Goal: Complete application form: Complete application form

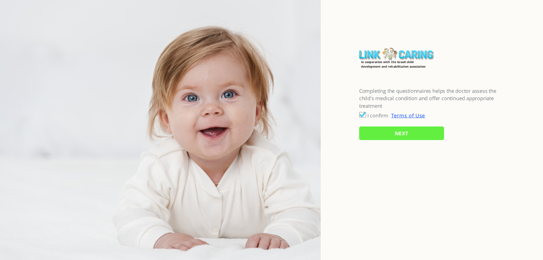
checkbox input "true"
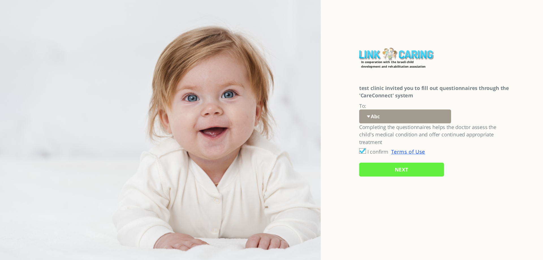
click at [394, 115] on select "Abc 77 yoyo large koko abc 107 ggy oo;o; ytyt7t t7t7 lala 4.8 1234 99 100 9898 …" at bounding box center [405, 116] width 92 height 14
select select "hb5nGVKOjYTG8KwkqlBAEA%3D%3D"
click at [359, 109] on select "Abc 77 yoyo large koko abc 107 ggy oo;o; ytyt7t t7t7 lala 4.8 1234 99 100 9898 …" at bounding box center [405, 116] width 92 height 14
click at [386, 171] on input "NEXT" at bounding box center [401, 169] width 85 height 14
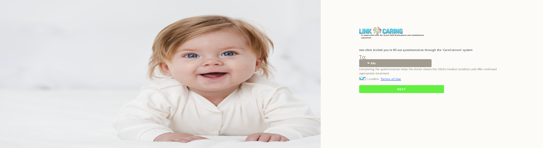
click at [396, 66] on select "Abc 77 yoyo large koko abc 107 ggy oo;o; ytyt7t t7t7 lala 4.8 1234 99 100 9898 …" at bounding box center [395, 63] width 72 height 8
select select "hb5nGVKOjYTG8KwkqlBAEA%3D%3D"
click at [359, 59] on select "Abc 77 yoyo large koko abc 107 ggy oo;o; ytyt7t t7t7 lala 4.8 1234 99 100 9898 …" at bounding box center [395, 63] width 72 height 8
click at [376, 88] on input "NEXT" at bounding box center [401, 89] width 85 height 8
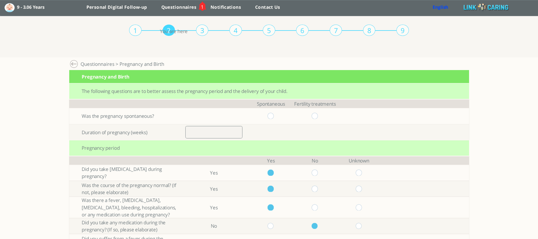
click at [205, 133] on input "number" at bounding box center [213, 132] width 57 height 13
click at [274, 114] on input "radio" at bounding box center [271, 116] width 7 height 6
radio input "true"
click at [361, 173] on input "radio" at bounding box center [358, 173] width 7 height 6
radio input "true"
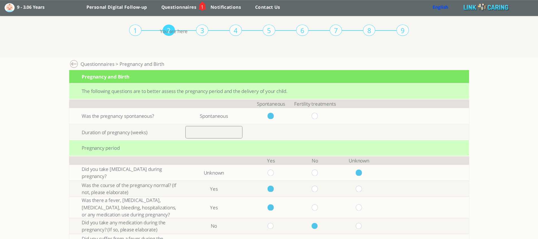
click at [360, 187] on input "radio" at bounding box center [358, 189] width 7 height 6
radio input "true"
click at [361, 210] on input "radio" at bounding box center [358, 207] width 7 height 6
radio input "true"
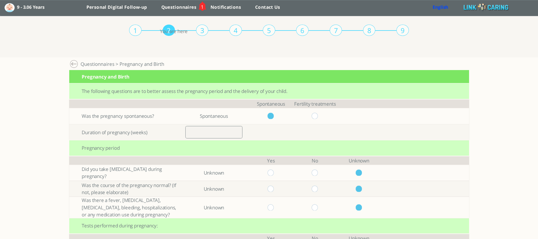
click at [274, 209] on input "radio" at bounding box center [271, 207] width 7 height 6
radio input "true"
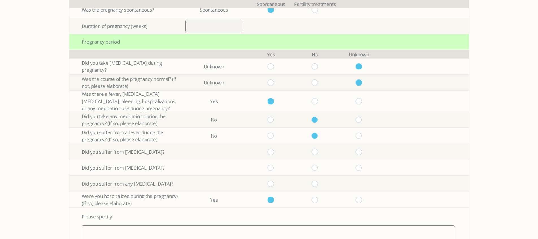
scroll to position [113, 0]
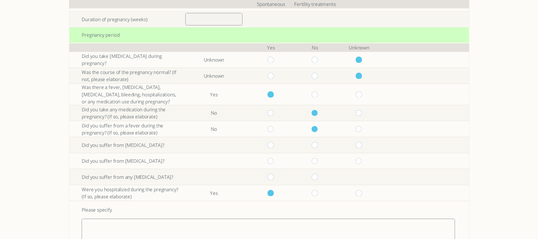
click at [318, 146] on input "radio" at bounding box center [315, 145] width 7 height 6
radio input "true"
click at [318, 162] on input "radio" at bounding box center [315, 161] width 7 height 6
radio input "true"
click at [318, 179] on input "radio" at bounding box center [315, 177] width 7 height 6
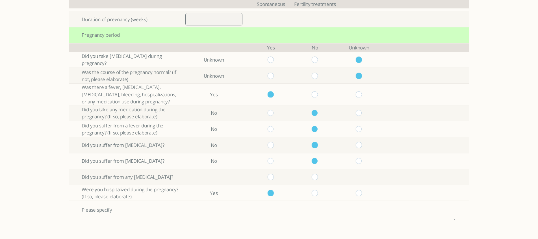
radio input "true"
click at [362, 194] on input "radio" at bounding box center [358, 193] width 7 height 6
radio input "true"
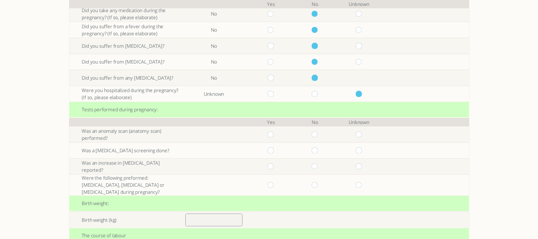
scroll to position [226, 0]
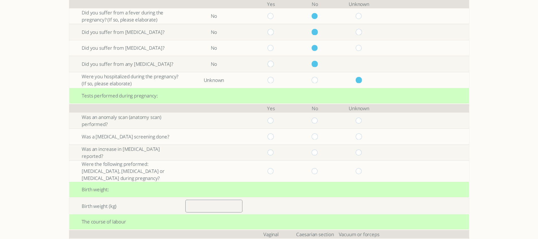
click at [316, 121] on input "radio" at bounding box center [315, 121] width 7 height 6
radio input "true"
click at [318, 139] on input "radio" at bounding box center [315, 136] width 7 height 6
radio input "true"
click at [317, 152] on input "radio" at bounding box center [315, 152] width 7 height 6
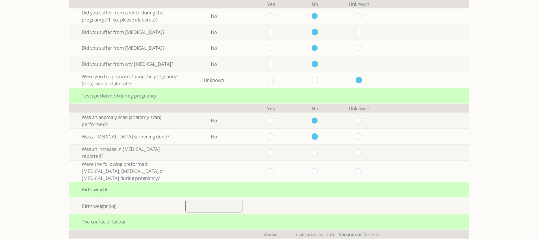
radio input "true"
click at [274, 172] on input "radio" at bounding box center [271, 171] width 7 height 6
radio input "true"
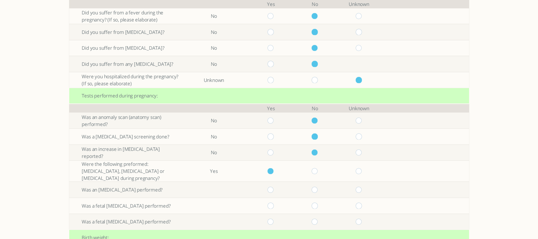
click at [318, 190] on input "radio" at bounding box center [315, 190] width 7 height 6
radio input "true"
click at [318, 205] on input "radio" at bounding box center [315, 206] width 7 height 6
radio input "true"
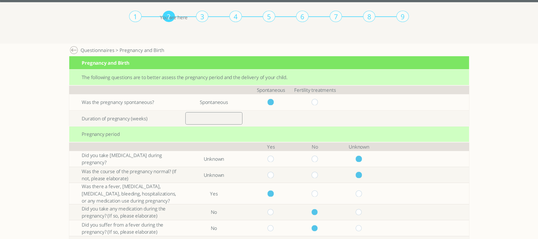
scroll to position [0, 0]
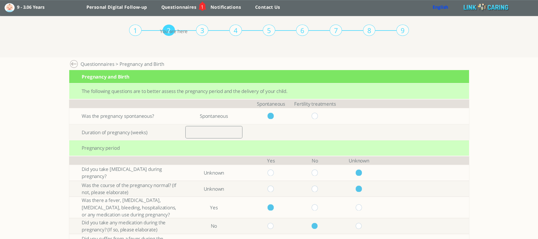
click at [441, 8] on link "English" at bounding box center [441, 7] width 16 height 6
click at [307, 53] on div "1 2 3 4 5 6 7 8 9 You are here" at bounding box center [268, 36] width 279 height 41
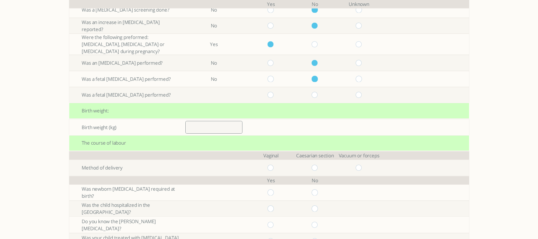
scroll to position [339, 0]
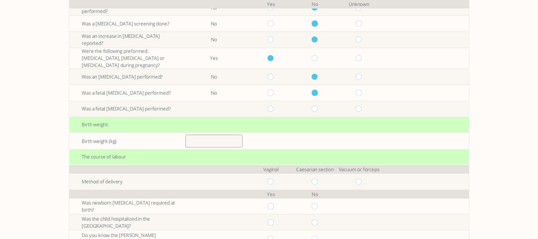
click at [274, 109] on input "radio" at bounding box center [271, 109] width 7 height 6
radio input "true"
click at [226, 140] on input "number" at bounding box center [213, 141] width 57 height 13
type input "2.5"
click at [273, 183] on input "radio" at bounding box center [271, 182] width 7 height 6
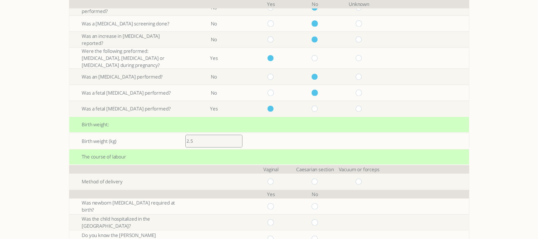
radio input "true"
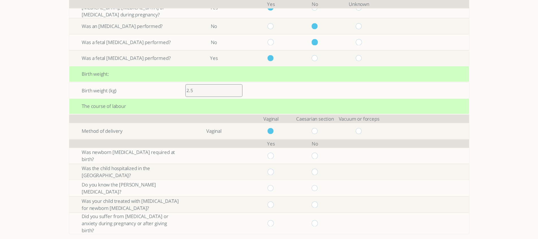
scroll to position [396, 0]
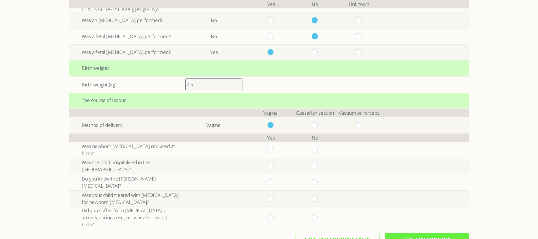
click at [317, 149] on input "radio" at bounding box center [315, 150] width 7 height 6
radio input "true"
click at [274, 167] on input "radio" at bounding box center [271, 166] width 7 height 6
radio input "true"
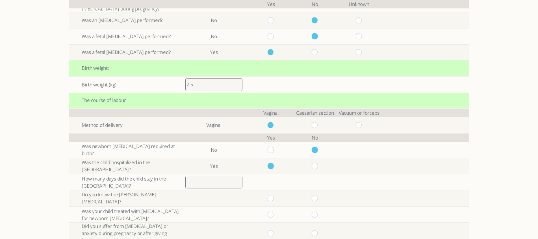
click at [318, 168] on input "radio" at bounding box center [315, 166] width 7 height 6
radio input "true"
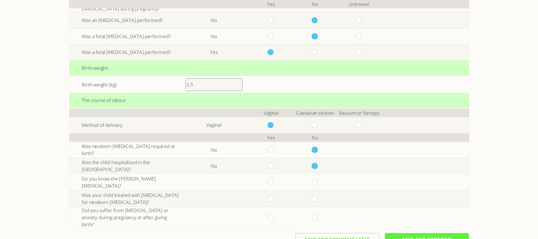
click at [317, 182] on input "radio" at bounding box center [315, 182] width 7 height 6
radio input "true"
click at [316, 200] on input "radio" at bounding box center [315, 199] width 7 height 6
radio input "true"
click at [317, 214] on input "radio" at bounding box center [315, 217] width 7 height 6
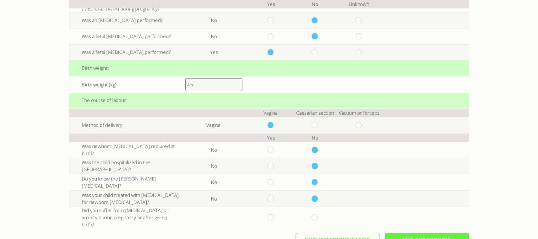
radio input "true"
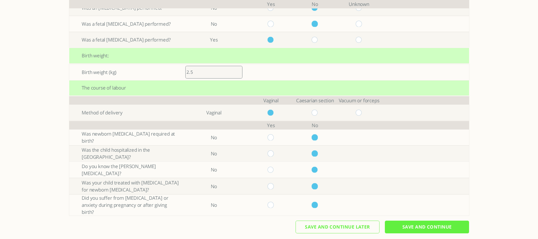
click at [416, 223] on input "Save And Continue" at bounding box center [427, 227] width 84 height 13
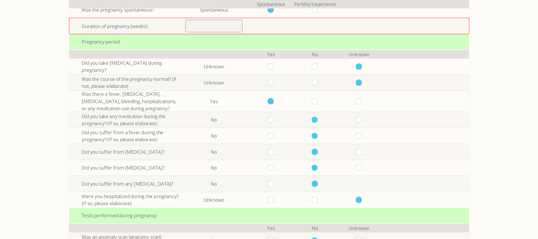
scroll to position [96, 0]
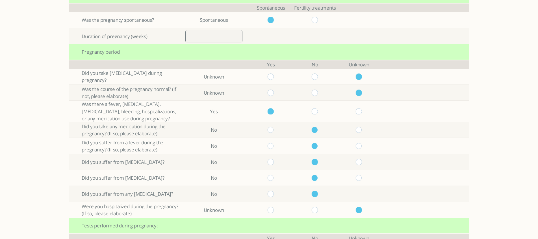
click at [208, 36] on input "number" at bounding box center [213, 36] width 57 height 13
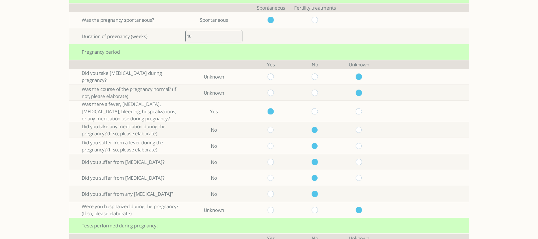
type input "40"
click at [260, 53] on div "Pregnancy period" at bounding box center [269, 52] width 400 height 16
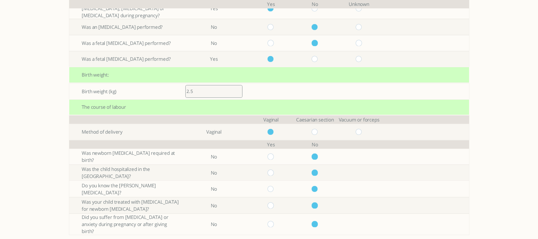
scroll to position [408, 0]
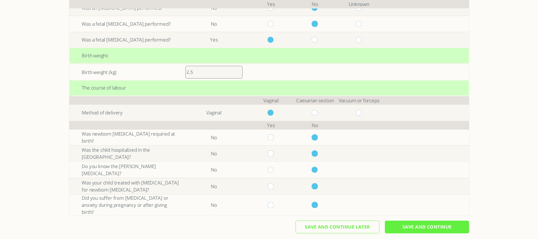
click at [401, 222] on input "Save And Continue" at bounding box center [427, 227] width 84 height 13
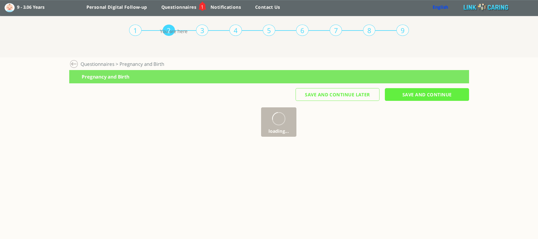
scroll to position [0, 0]
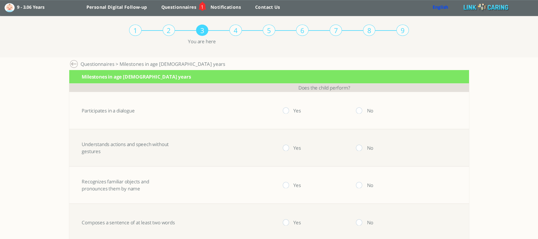
click at [290, 110] on input "radio" at bounding box center [286, 111] width 7 height 6
radio input "true"
click at [289, 149] on input "radio" at bounding box center [286, 148] width 7 height 6
radio input "true"
click at [288, 187] on input "radio" at bounding box center [286, 185] width 7 height 6
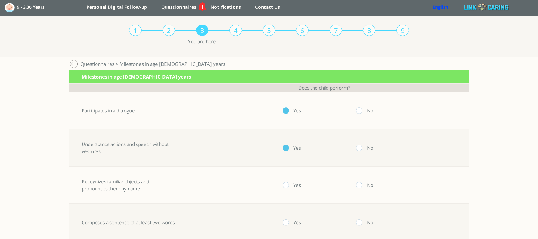
radio input "true"
click at [288, 221] on input "radio" at bounding box center [286, 223] width 7 height 6
radio input "true"
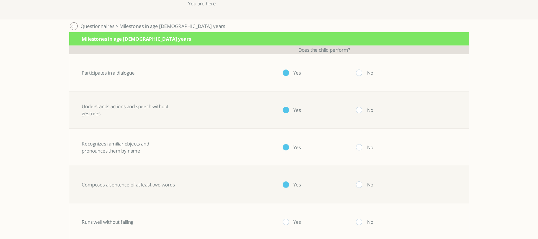
scroll to position [85, 0]
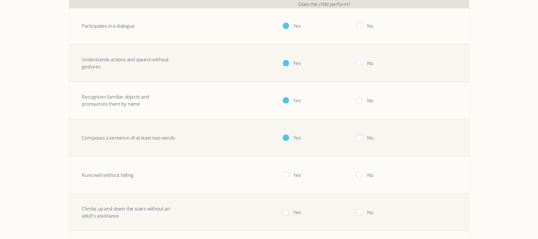
click at [290, 174] on input "radio" at bounding box center [286, 175] width 7 height 6
radio input "true"
click at [289, 213] on input "radio" at bounding box center [286, 212] width 7 height 6
radio input "true"
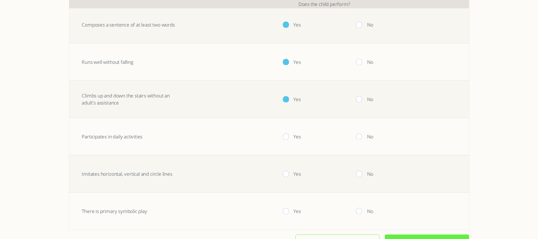
click at [288, 136] on input "radio" at bounding box center [286, 137] width 7 height 6
radio input "true"
click at [289, 172] on input "radio" at bounding box center [286, 174] width 7 height 6
radio input "true"
click at [287, 210] on input "radio" at bounding box center [286, 211] width 7 height 6
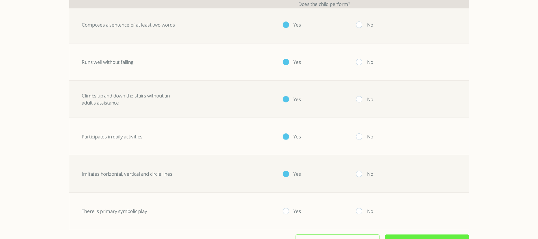
radio input "true"
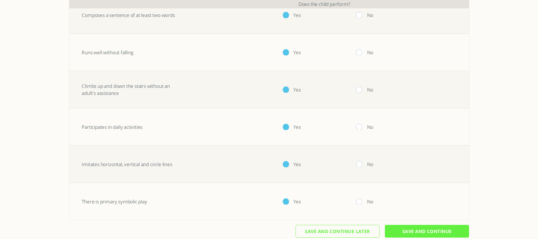
scroll to position [217, 0]
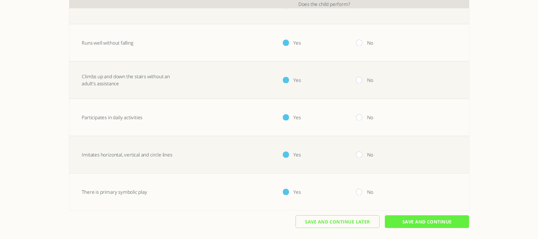
click at [415, 222] on input "Save And Continue" at bounding box center [427, 221] width 84 height 13
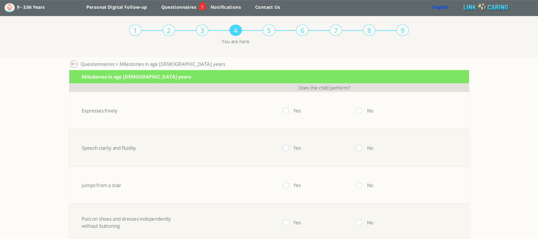
click at [288, 109] on input "radio" at bounding box center [286, 111] width 7 height 6
radio input "true"
click at [286, 147] on input "radio" at bounding box center [286, 148] width 7 height 6
radio input "true"
click at [288, 185] on input "radio" at bounding box center [286, 185] width 7 height 6
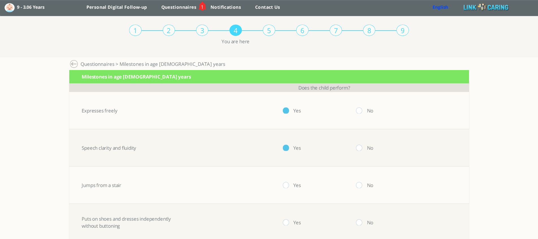
radio input "true"
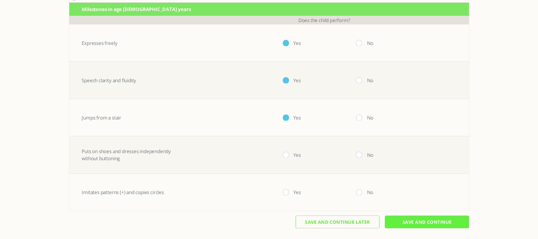
scroll to position [68, 0]
click at [288, 157] on input "radio" at bounding box center [286, 155] width 7 height 6
radio input "true"
click at [362, 194] on input "radio" at bounding box center [359, 192] width 7 height 6
radio input "true"
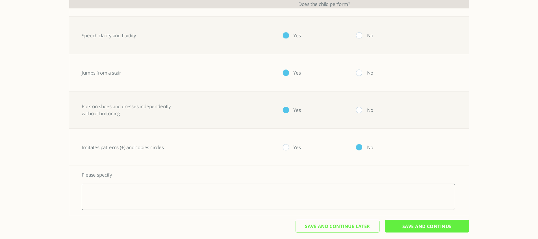
scroll to position [117, 0]
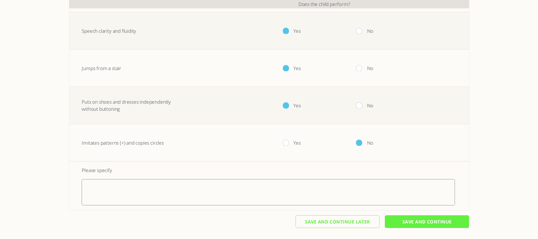
click at [427, 225] on input "Save And Continue" at bounding box center [427, 221] width 84 height 13
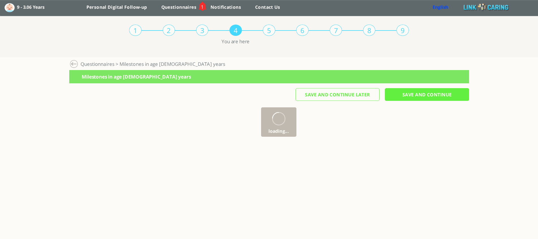
scroll to position [0, 0]
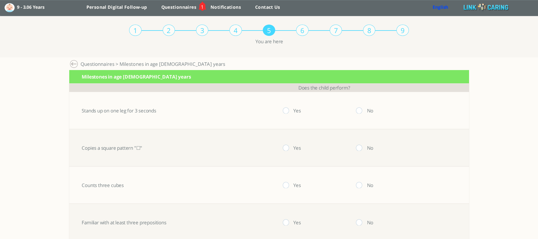
click at [289, 109] on input "radio" at bounding box center [286, 111] width 7 height 6
radio input "true"
click at [288, 147] on input "radio" at bounding box center [286, 148] width 7 height 6
radio input "true"
click at [287, 186] on input "radio" at bounding box center [286, 185] width 7 height 6
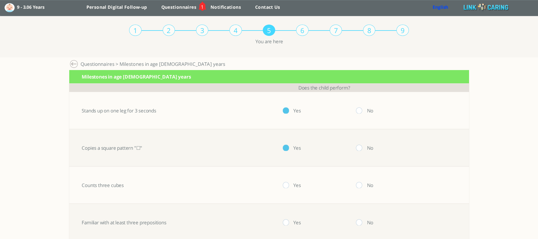
radio input "true"
click at [288, 223] on input "radio" at bounding box center [286, 223] width 7 height 6
radio input "true"
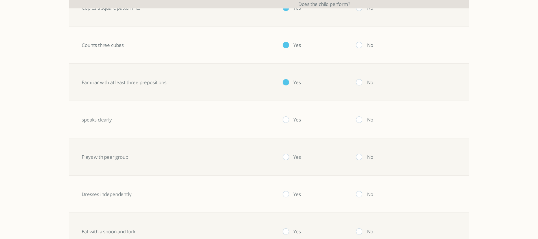
scroll to position [141, 0]
click at [287, 120] on input "radio" at bounding box center [286, 119] width 7 height 6
radio input "true"
click at [288, 157] on input "radio" at bounding box center [286, 156] width 7 height 6
radio input "true"
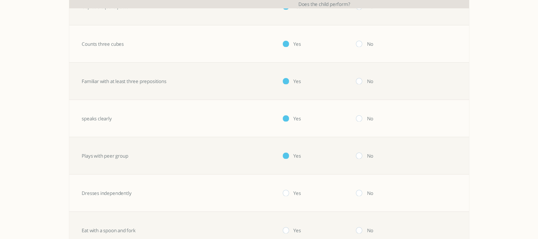
click at [290, 194] on input "radio" at bounding box center [286, 193] width 7 height 6
radio input "true"
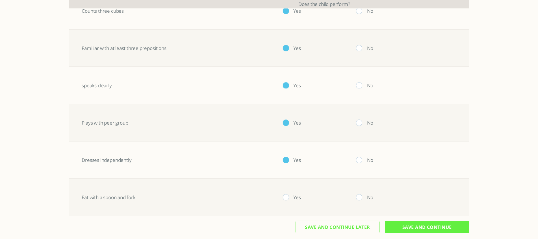
scroll to position [180, 0]
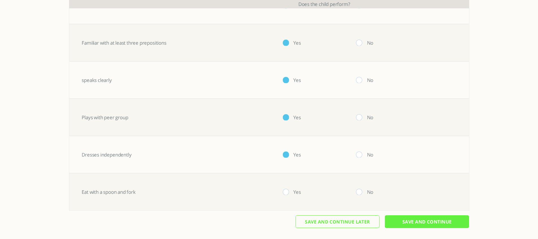
click at [287, 193] on input "radio" at bounding box center [286, 192] width 7 height 6
radio input "true"
click at [441, 223] on input "Save And Continue" at bounding box center [427, 221] width 84 height 13
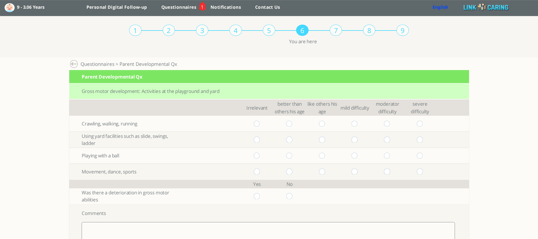
click at [258, 123] on input "radio" at bounding box center [257, 124] width 7 height 6
radio input "true"
click at [293, 140] on input "radio" at bounding box center [289, 139] width 7 height 6
radio input "true"
click at [325, 158] on input "radio" at bounding box center [322, 156] width 7 height 6
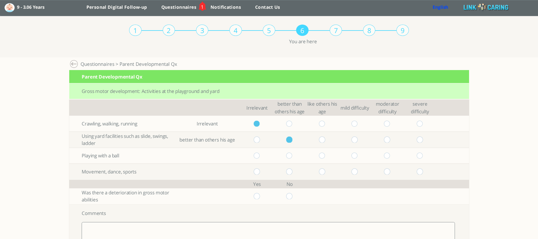
radio input "true"
drag, startPoint x: 360, startPoint y: 172, endPoint x: 292, endPoint y: 179, distance: 68.2
click at [358, 172] on input "radio" at bounding box center [355, 172] width 7 height 6
radio input "true"
click at [293, 197] on input "radio" at bounding box center [289, 196] width 7 height 6
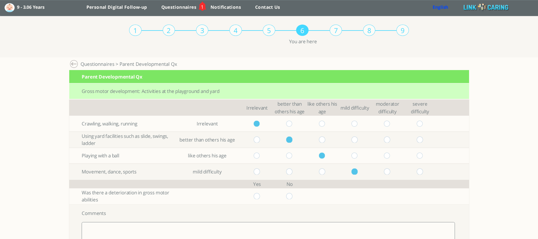
radio input "true"
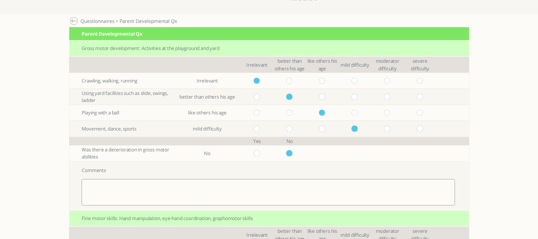
scroll to position [85, 0]
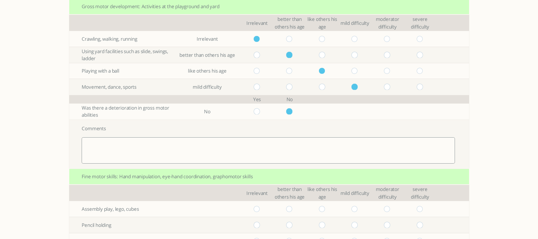
click at [223, 154] on textarea at bounding box center [268, 150] width 373 height 26
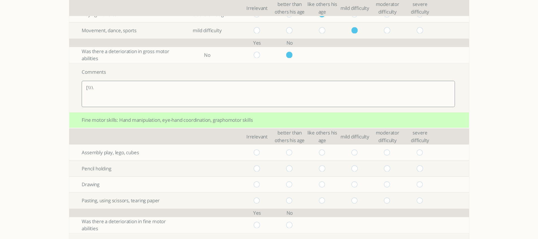
type textarea "[\\\"
click at [357, 153] on input "radio" at bounding box center [355, 152] width 7 height 6
radio input "true"
click at [357, 170] on input "radio" at bounding box center [355, 169] width 7 height 6
radio input "true"
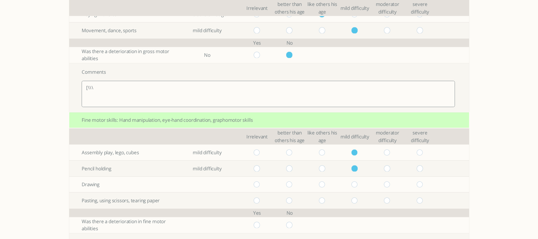
click at [391, 185] on input "radio" at bounding box center [387, 184] width 7 height 6
radio input "true"
click at [357, 201] on input "radio" at bounding box center [355, 201] width 7 height 6
radio input "true"
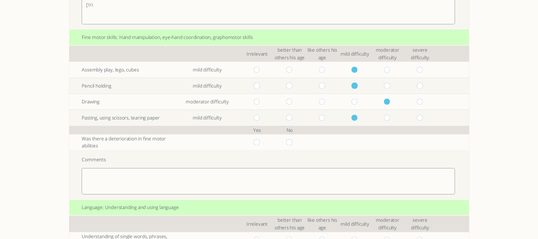
scroll to position [226, 0]
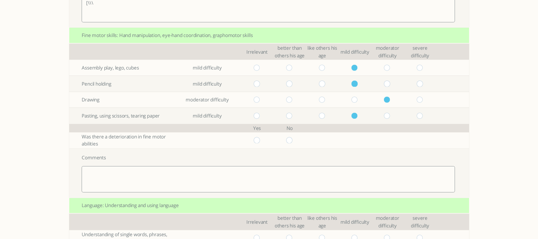
click at [290, 138] on input "radio" at bounding box center [289, 140] width 7 height 6
radio input "true"
click at [288, 186] on textarea at bounding box center [268, 179] width 373 height 26
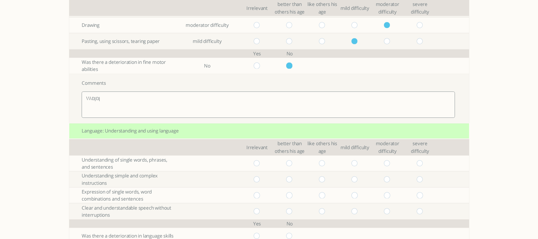
scroll to position [339, 0]
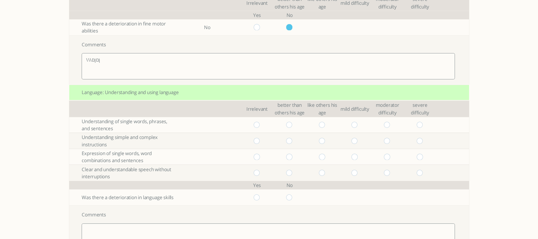
type textarea "\\\ןםןם"
click at [323, 125] on input "radio" at bounding box center [322, 125] width 7 height 6
radio input "true"
click at [356, 142] on input "radio" at bounding box center [355, 141] width 7 height 6
radio input "true"
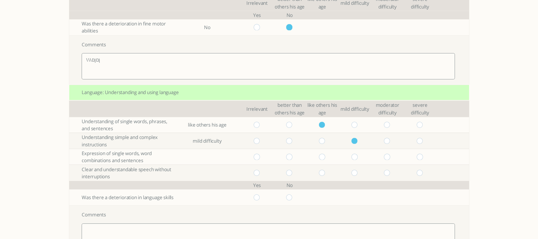
click at [359, 160] on td at bounding box center [355, 157] width 32 height 16
click at [358, 157] on input "radio" at bounding box center [355, 157] width 7 height 6
radio input "true"
click at [326, 172] on input "radio" at bounding box center [322, 173] width 7 height 6
radio input "true"
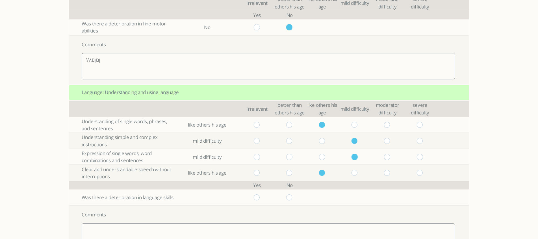
click at [290, 199] on input "radio" at bounding box center [289, 197] width 7 height 6
radio input "true"
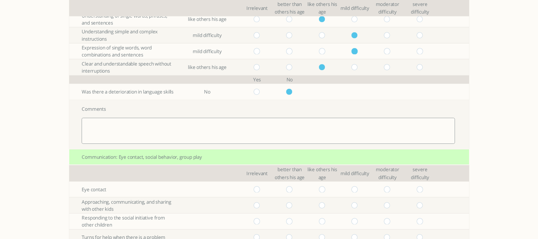
scroll to position [452, 0]
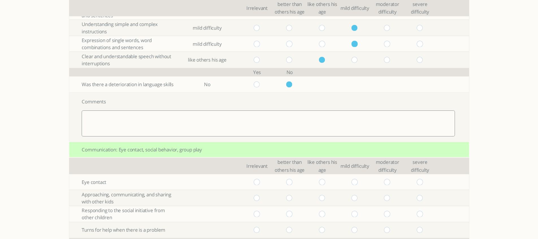
click at [301, 120] on textarea at bounding box center [268, 123] width 373 height 26
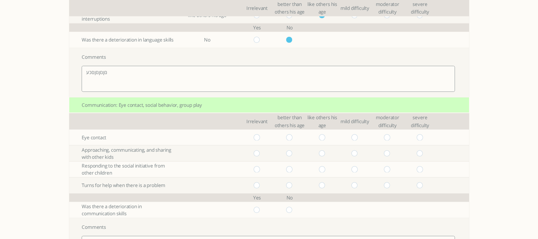
scroll to position [565, 0]
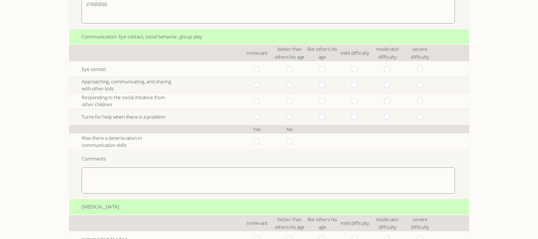
type textarea "םןםןםןםכע"
click at [358, 69] on input "radio" at bounding box center [355, 69] width 7 height 6
radio input "true"
click at [358, 86] on input "radio" at bounding box center [355, 85] width 7 height 6
radio input "true"
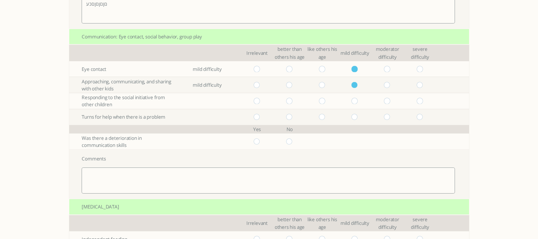
click at [357, 101] on input "radio" at bounding box center [355, 101] width 7 height 6
radio input "true"
click at [357, 115] on input "radio" at bounding box center [355, 117] width 7 height 6
radio input "true"
click at [293, 142] on input "radio" at bounding box center [289, 141] width 7 height 6
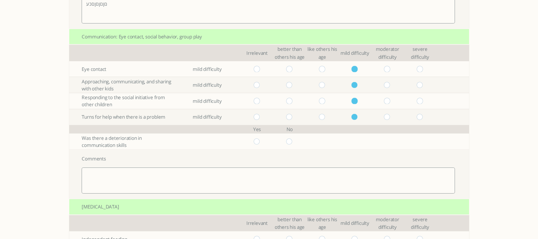
radio input "true"
click at [290, 180] on textarea at bounding box center [268, 181] width 373 height 26
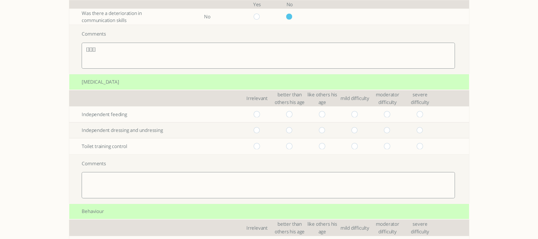
scroll to position [706, 0]
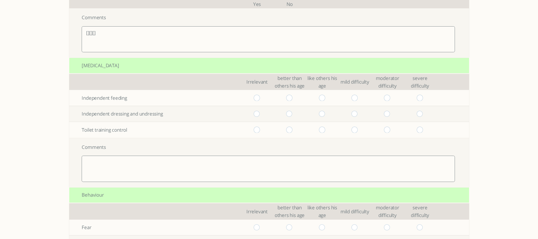
type textarea "[][][]"
click at [324, 99] on input "radio" at bounding box center [322, 98] width 7 height 6
radio input "true"
click at [324, 112] on input "radio" at bounding box center [322, 114] width 7 height 6
radio input "true"
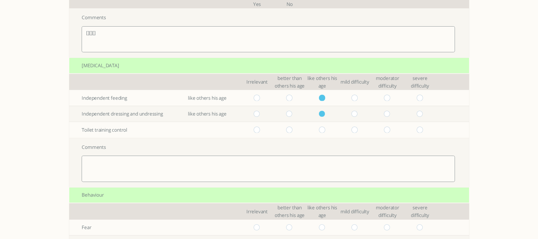
click at [326, 130] on input "radio" at bounding box center [322, 130] width 7 height 6
radio input "true"
click at [304, 168] on textarea at bounding box center [268, 169] width 373 height 26
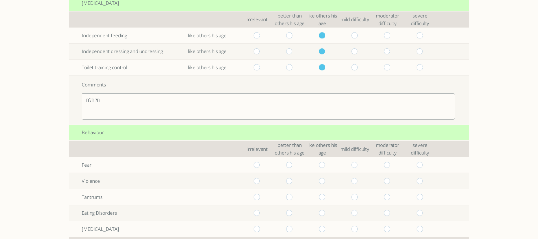
scroll to position [819, 0]
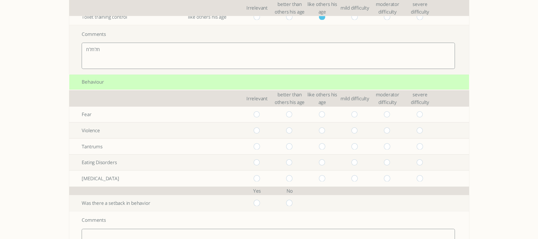
type textarea "חלחלח"
click at [326, 116] on input "radio" at bounding box center [322, 114] width 7 height 6
radio input "true"
click at [325, 131] on input "radio" at bounding box center [322, 130] width 7 height 6
radio input "true"
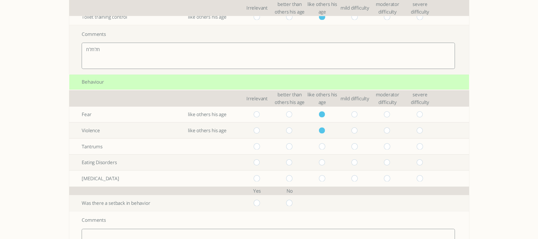
radio input "true"
click at [325, 146] on input "radio" at bounding box center [322, 146] width 7 height 6
click at [325, 162] on input "radio" at bounding box center [322, 162] width 7 height 6
radio input "true"
click at [325, 176] on input "radio" at bounding box center [322, 178] width 7 height 6
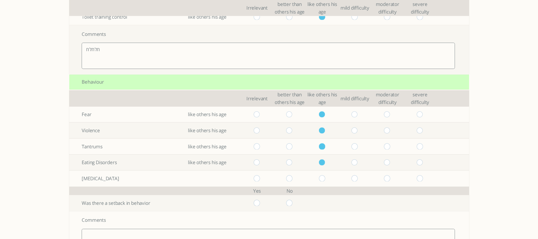
radio input "true"
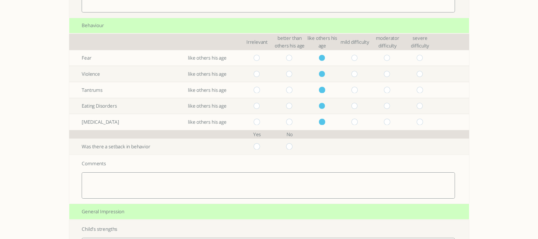
click at [293, 147] on input "radio" at bounding box center [289, 147] width 7 height 6
radio input "true"
click at [281, 184] on textarea at bounding box center [268, 185] width 373 height 26
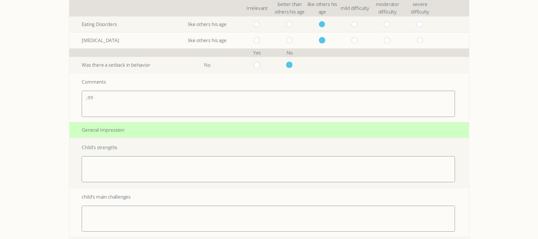
scroll to position [961, 0]
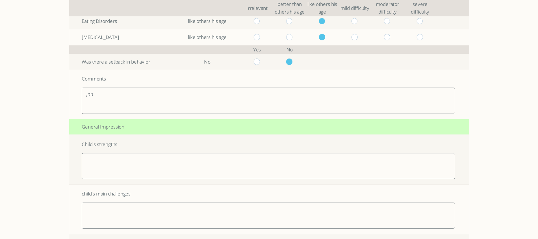
type textarea ",פפ"
click at [250, 166] on textarea at bounding box center [268, 166] width 373 height 26
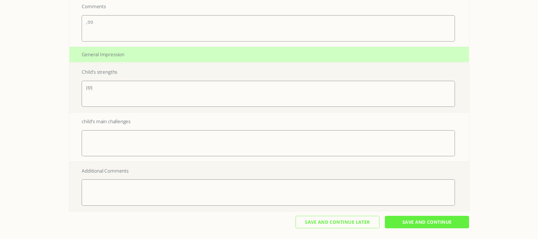
scroll to position [1033, 0]
type textarea "ןוןון"
click at [238, 148] on textarea at bounding box center [268, 143] width 373 height 26
type textarea "ןוןו"
click at [237, 183] on textarea at bounding box center [268, 192] width 373 height 26
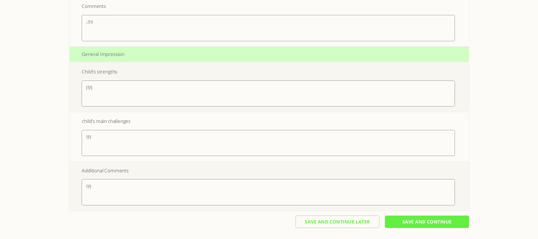
type textarea "ןוןו"
click at [406, 221] on input "Save And Continue" at bounding box center [427, 222] width 84 height 13
click at [427, 221] on input "Save And Continue" at bounding box center [427, 222] width 84 height 13
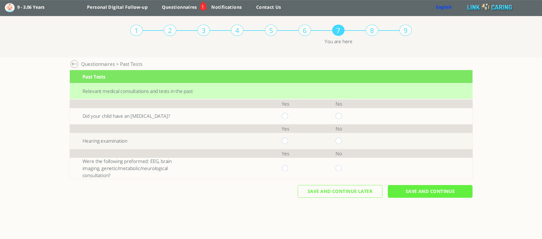
click at [339, 116] on input "radio" at bounding box center [339, 116] width 7 height 6
radio input "true"
click at [337, 141] on input "radio" at bounding box center [339, 141] width 7 height 6
radio input "true"
click at [338, 169] on input "radio" at bounding box center [339, 168] width 7 height 6
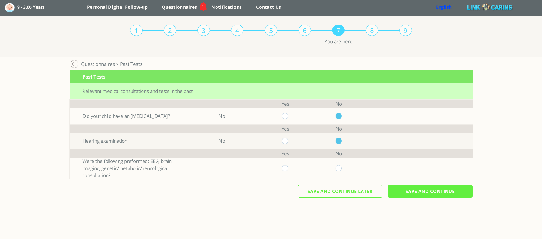
radio input "true"
click at [428, 192] on input "Save And Continue" at bounding box center [430, 191] width 85 height 13
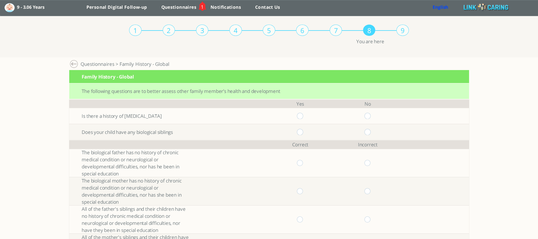
click at [370, 116] on input "radio" at bounding box center [367, 116] width 7 height 6
radio input "true"
click at [370, 132] on input "radio" at bounding box center [367, 132] width 7 height 6
radio input "true"
click at [303, 164] on input "radio" at bounding box center [300, 163] width 7 height 6
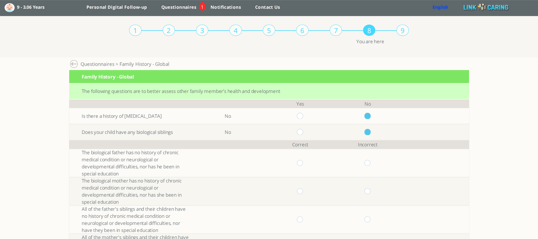
radio input "true"
click at [303, 192] on input "radio" at bounding box center [300, 191] width 7 height 6
radio input "true"
click at [303, 220] on input "radio" at bounding box center [300, 219] width 7 height 6
radio input "true"
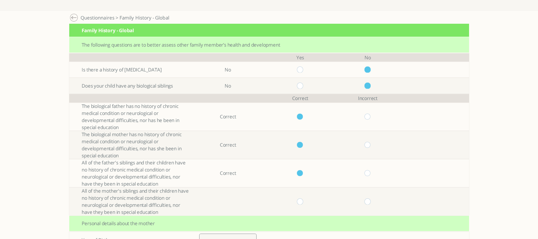
scroll to position [113, 0]
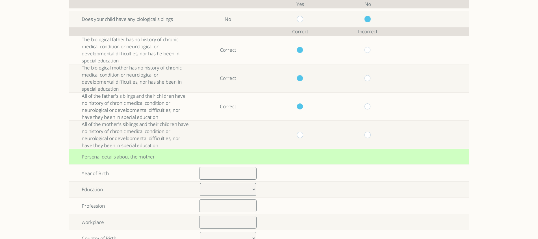
click at [302, 134] on input "radio" at bounding box center [300, 135] width 7 height 6
radio input "true"
click at [223, 179] on input "number" at bounding box center [227, 173] width 57 height 13
type input "1990"
click at [222, 190] on select "Elementary up to 8 years of study High school up to 12 years of study Vocationa…" at bounding box center [228, 189] width 57 height 13
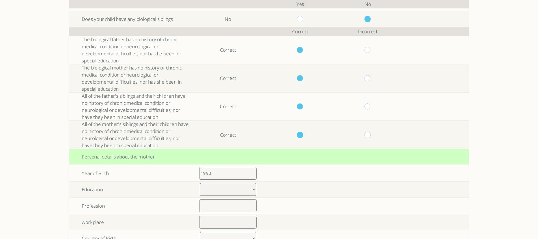
select select "1"
click at [202, 183] on select "Elementary up to 8 years of study High school up to 12 years of study Vocationa…" at bounding box center [228, 189] width 57 height 13
click at [224, 208] on input "text" at bounding box center [227, 205] width 57 height 13
click at [231, 205] on input "text" at bounding box center [227, 205] width 57 height 13
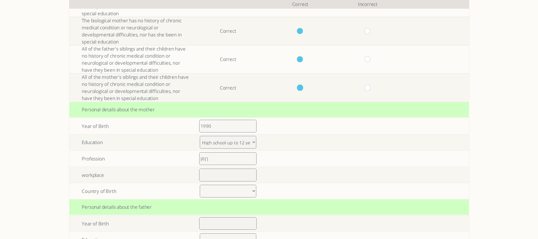
scroll to position [170, 0]
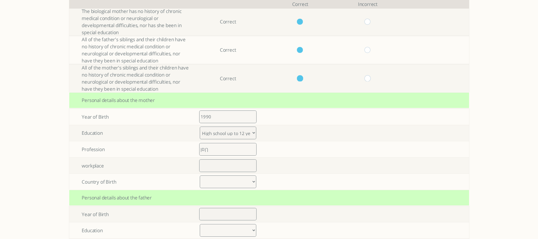
type input "ךןםן"
click at [233, 168] on input "text" at bounding box center [227, 165] width 57 height 13
type input "םןםן"
click at [222, 181] on select "[GEOGRAPHIC_DATA] [GEOGRAPHIC_DATA] [GEOGRAPHIC_DATA] [GEOGRAPHIC_DATA] [GEOGRA…" at bounding box center [228, 181] width 57 height 13
select select "13"
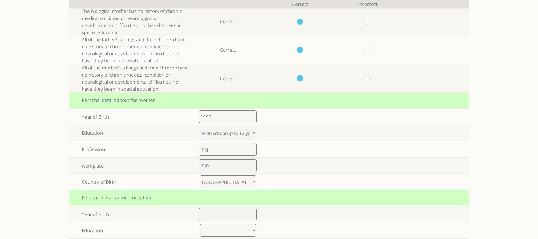
click at [202, 175] on select "[GEOGRAPHIC_DATA] [GEOGRAPHIC_DATA] [GEOGRAPHIC_DATA] [GEOGRAPHIC_DATA] [GEOGRA…" at bounding box center [228, 181] width 57 height 13
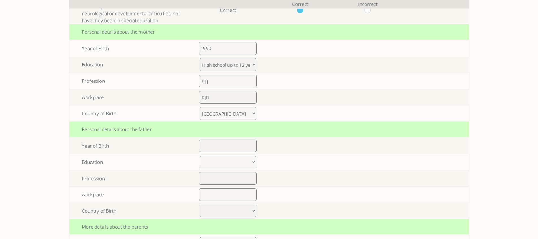
scroll to position [254, 0]
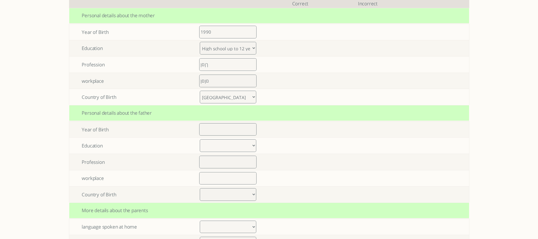
click at [219, 126] on input "number" at bounding box center [227, 129] width 57 height 13
type input "1990"
click at [227, 144] on select "Elementary up to 8 years of study High school up to 12 years of study Vocationa…" at bounding box center [228, 145] width 57 height 13
select select "1"
click at [202, 139] on select "Elementary up to 8 years of study High school up to 12 years of study Vocationa…" at bounding box center [228, 145] width 57 height 13
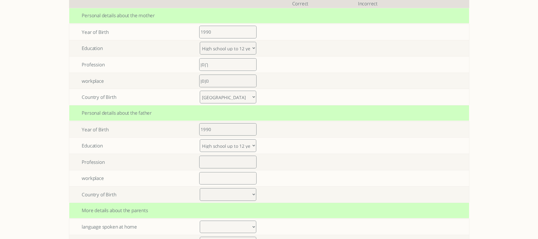
click at [227, 164] on input "text" at bounding box center [227, 162] width 57 height 13
click at [234, 159] on input "text" at bounding box center [227, 162] width 57 height 13
type input ",פ,פ"
click at [209, 182] on input "text" at bounding box center [227, 178] width 57 height 13
click at [225, 181] on input "text" at bounding box center [227, 178] width 57 height 13
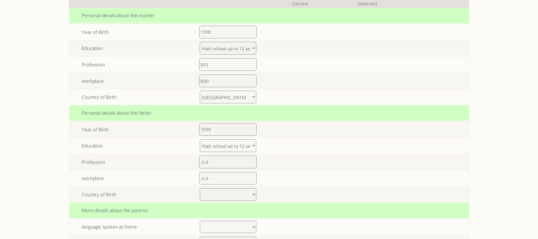
type input ",פ,פ"
click at [226, 191] on select "[GEOGRAPHIC_DATA] [GEOGRAPHIC_DATA] [GEOGRAPHIC_DATA] [GEOGRAPHIC_DATA] [GEOGRA…" at bounding box center [228, 194] width 57 height 13
select select "12"
click at [202, 188] on select "[GEOGRAPHIC_DATA] [GEOGRAPHIC_DATA] [GEOGRAPHIC_DATA] [GEOGRAPHIC_DATA] [GEOGRA…" at bounding box center [228, 194] width 57 height 13
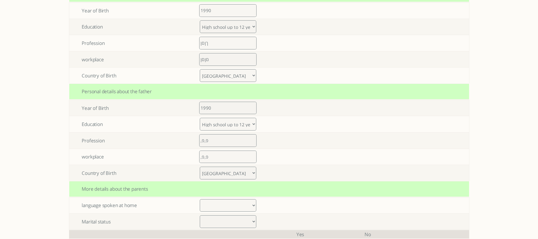
scroll to position [320, 0]
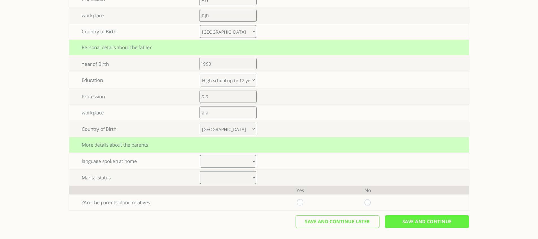
click at [215, 164] on select "Arabic Bengali Chinese Dutch English French German Gujarati Hebrew Hindi Indone…" at bounding box center [228, 161] width 57 height 13
select select "16"
click at [202, 155] on select "Arabic Bengali Chinese Dutch English French German Gujarati Hebrew Hindi Indone…" at bounding box center [228, 161] width 57 height 13
click at [221, 179] on select "Married Divorce Other" at bounding box center [228, 177] width 57 height 13
select select "0"
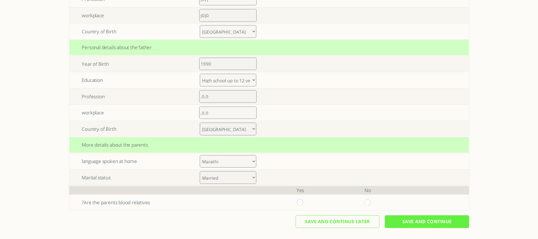
click at [202, 171] on select "Married Divorce Other" at bounding box center [228, 177] width 57 height 13
click at [371, 201] on input "radio" at bounding box center [367, 202] width 7 height 6
radio input "true"
click at [422, 220] on input "Save And Continue" at bounding box center [427, 221] width 84 height 13
click at [426, 221] on input "Save And Continue" at bounding box center [427, 221] width 84 height 13
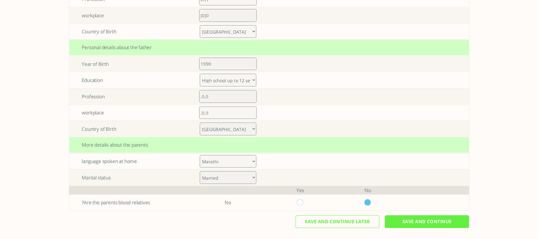
scroll to position [0, 0]
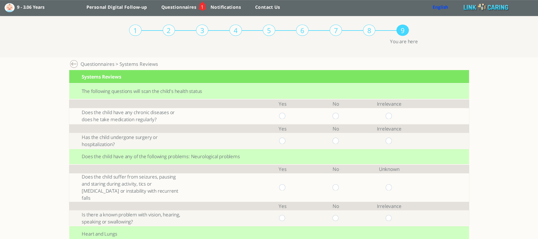
click at [339, 118] on input "radio" at bounding box center [336, 116] width 7 height 6
radio input "true"
click at [339, 142] on input "radio" at bounding box center [336, 141] width 7 height 6
radio input "true"
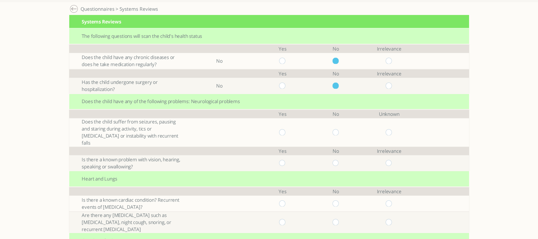
scroll to position [57, 0]
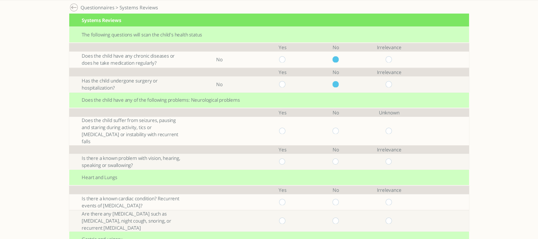
click at [339, 130] on input "radio" at bounding box center [336, 131] width 7 height 6
radio input "true"
click at [338, 159] on input "radio" at bounding box center [336, 162] width 7 height 6
radio input "true"
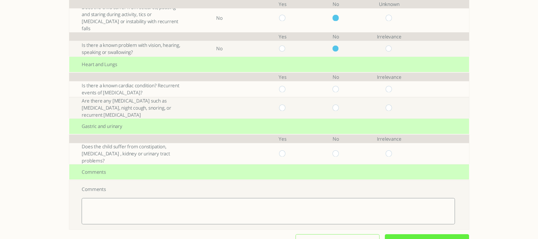
click at [339, 90] on input "radio" at bounding box center [336, 89] width 7 height 6
radio input "true"
click at [338, 108] on input "radio" at bounding box center [336, 108] width 7 height 6
radio input "true"
click at [338, 151] on input "radio" at bounding box center [336, 154] width 7 height 6
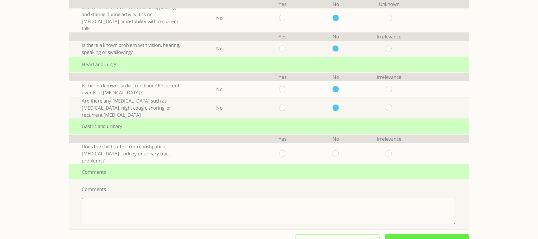
radio input "true"
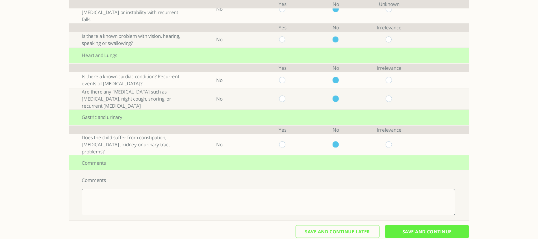
scroll to position [183, 0]
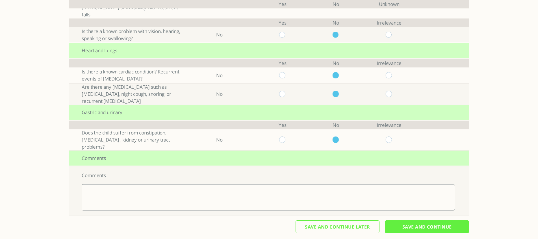
click at [345, 194] on textarea at bounding box center [268, 197] width 373 height 26
type textarea "ךפףפםךךט"
click at [422, 222] on input "Save And Continue" at bounding box center [427, 226] width 84 height 13
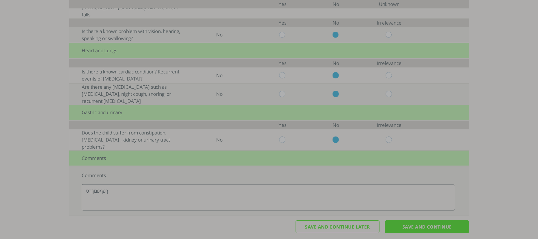
scroll to position [0, 0]
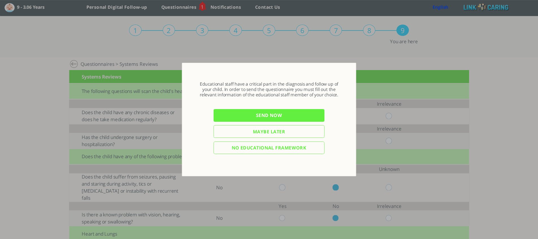
click at [254, 115] on input "Send now" at bounding box center [269, 115] width 111 height 13
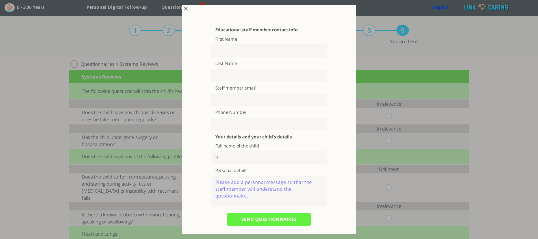
click at [231, 53] on input "text" at bounding box center [269, 50] width 116 height 13
type input "ם"
type input "opop"
click at [236, 70] on input "text" at bounding box center [269, 75] width 116 height 13
type input "op"
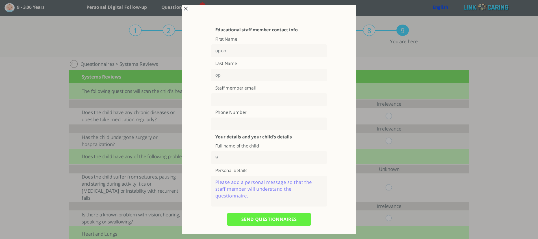
click at [250, 103] on input "text" at bounding box center [269, 99] width 116 height 13
type input "[EMAIL_ADDRESS][DOMAIN_NAME]"
click at [235, 191] on textarea at bounding box center [269, 191] width 116 height 31
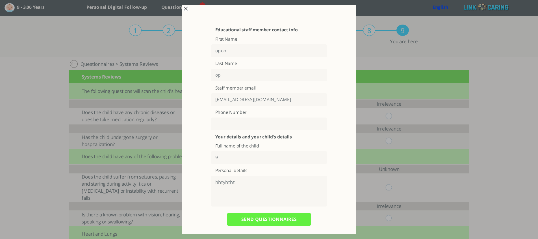
type textarea "hhtyhtht"
click at [266, 221] on input "SEND QUESTIONNAIRES" at bounding box center [269, 219] width 84 height 13
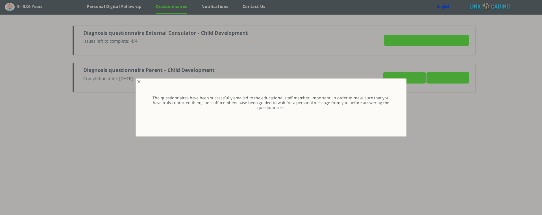
type input "Details"
type input "VIEW ANSWERS"
type input "SEND NOW"
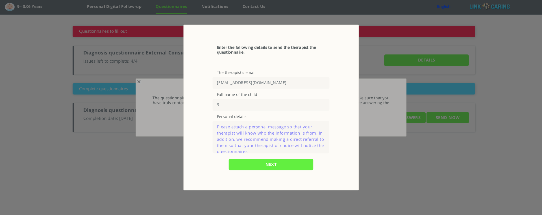
click at [241, 137] on textarea at bounding box center [271, 137] width 117 height 32
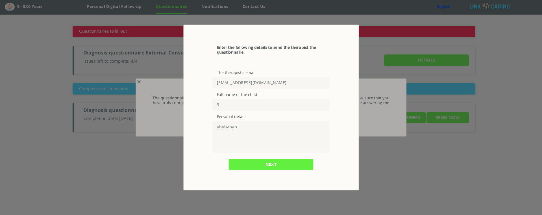
type textarea "yhyhyhyh"
click at [273, 165] on input "NEXT" at bounding box center [271, 164] width 85 height 11
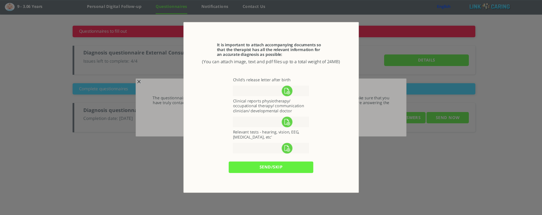
click at [271, 168] on input "send/skip" at bounding box center [271, 167] width 85 height 11
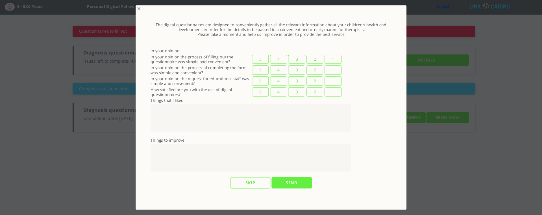
drag, startPoint x: 256, startPoint y: 47, endPoint x: 323, endPoint y: 38, distance: 67.5
click at [323, 38] on div at bounding box center [271, 42] width 242 height 11
